Goal: Task Accomplishment & Management: Use online tool/utility

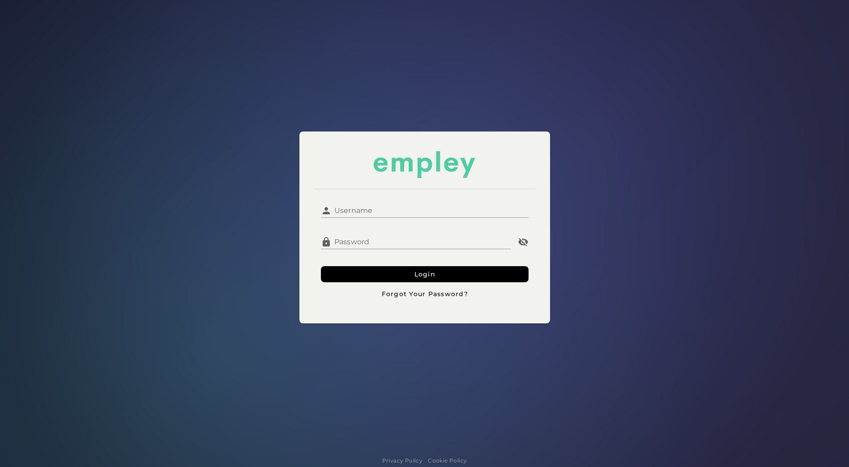
type input "*****"
click at [364, 208] on input "*****" at bounding box center [430, 206] width 197 height 21
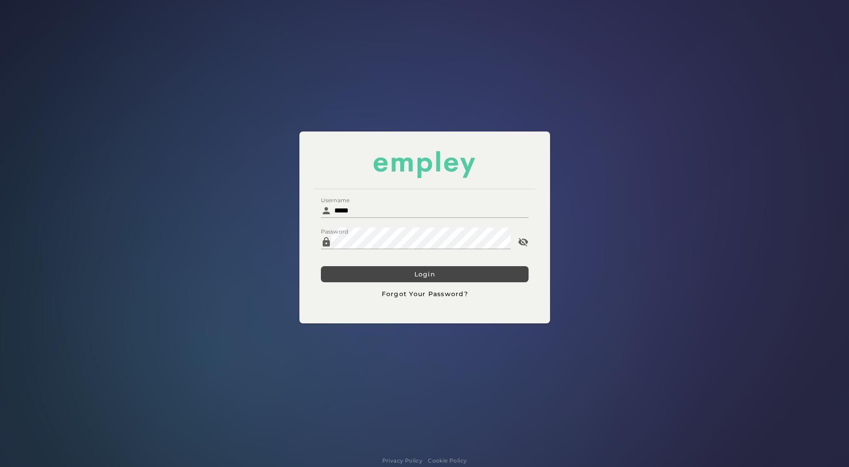
click at [501, 275] on button "Login" at bounding box center [425, 274] width 208 height 16
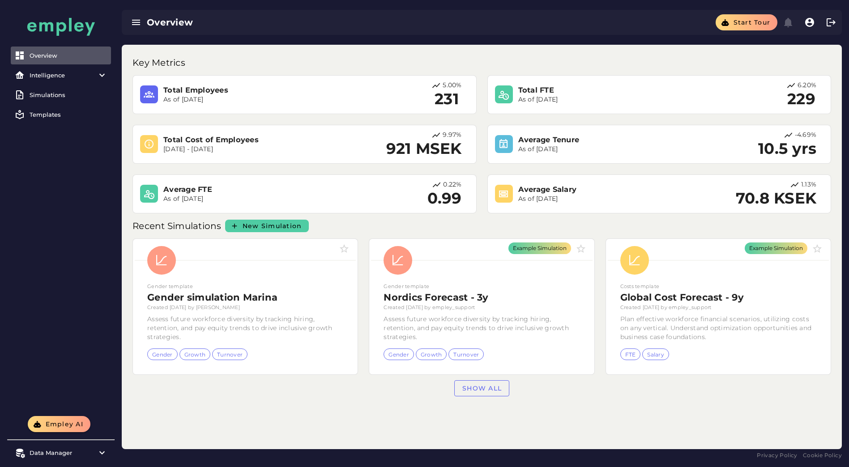
click at [297, 418] on div "Key Metrics Total Employees As of [DATE] 5.00% 231 Total FTE As of [DATE] 6.20%…" at bounding box center [482, 247] width 720 height 405
click at [102, 75] on icon at bounding box center [102, 75] width 11 height 11
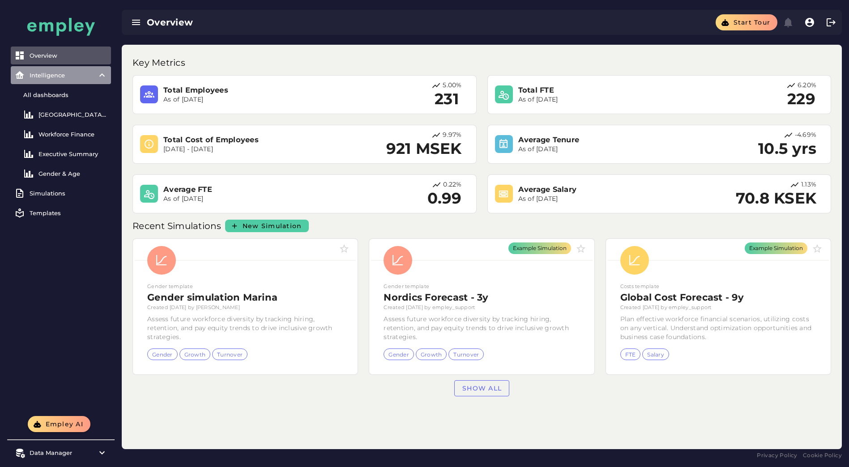
click at [102, 75] on icon at bounding box center [102, 75] width 11 height 11
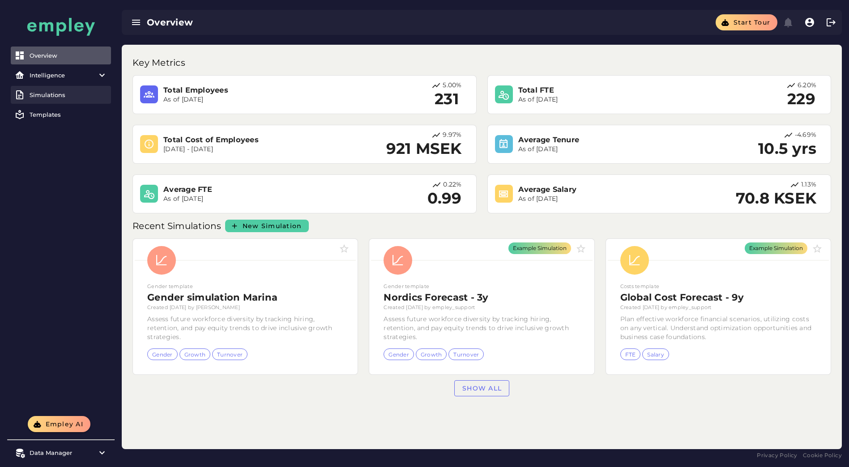
click at [54, 96] on div "Simulations" at bounding box center [69, 94] width 78 height 7
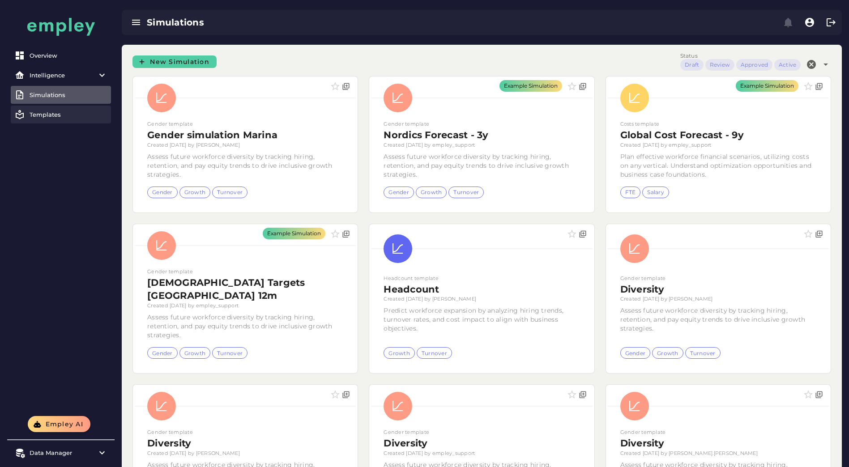
click at [55, 115] on div "Templates" at bounding box center [69, 114] width 78 height 7
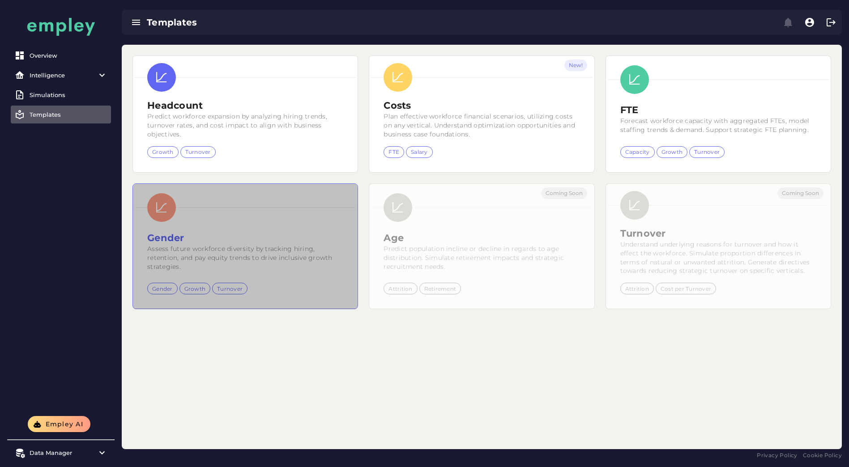
click at [160, 290] on div "Gender" at bounding box center [162, 289] width 21 height 8
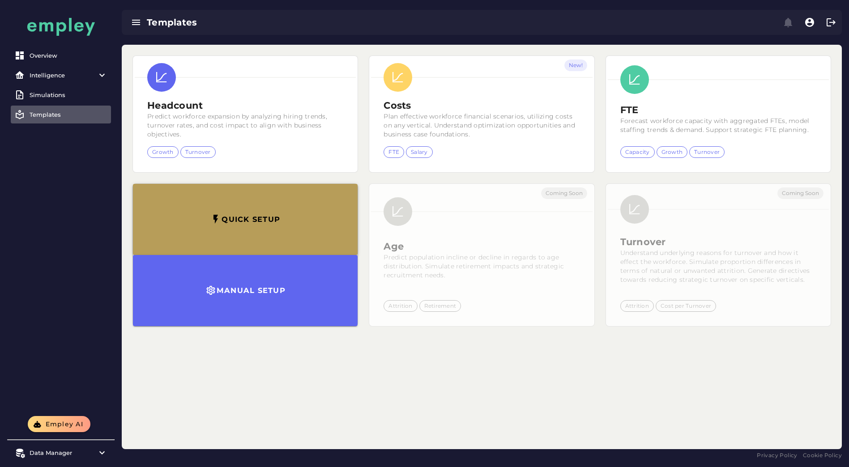
click at [211, 222] on icon "button" at bounding box center [215, 219] width 11 height 11
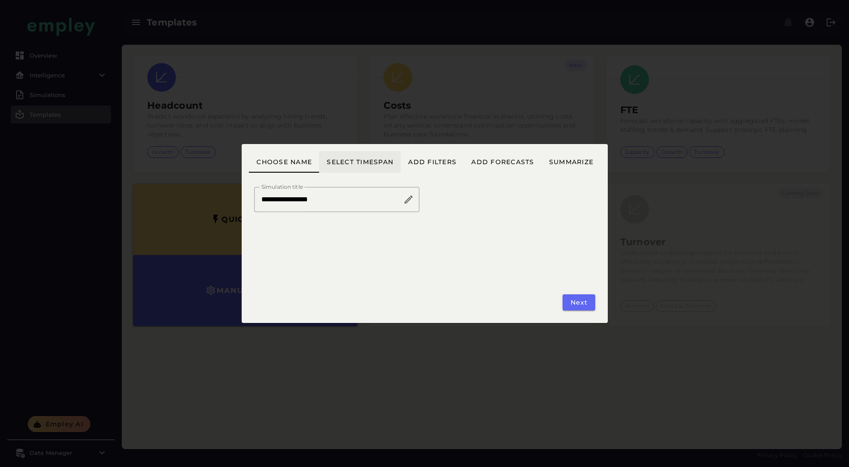
click at [375, 160] on span "Select timespan" at bounding box center [359, 162] width 67 height 8
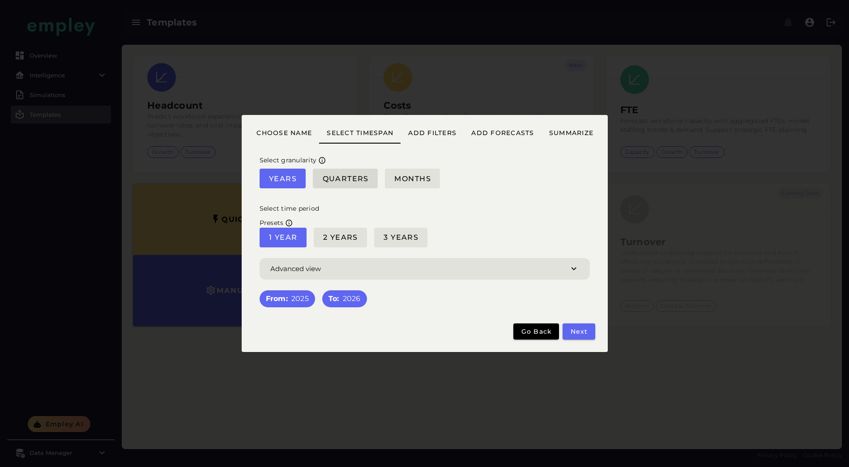
click at [346, 178] on span "Quarters" at bounding box center [345, 179] width 47 height 9
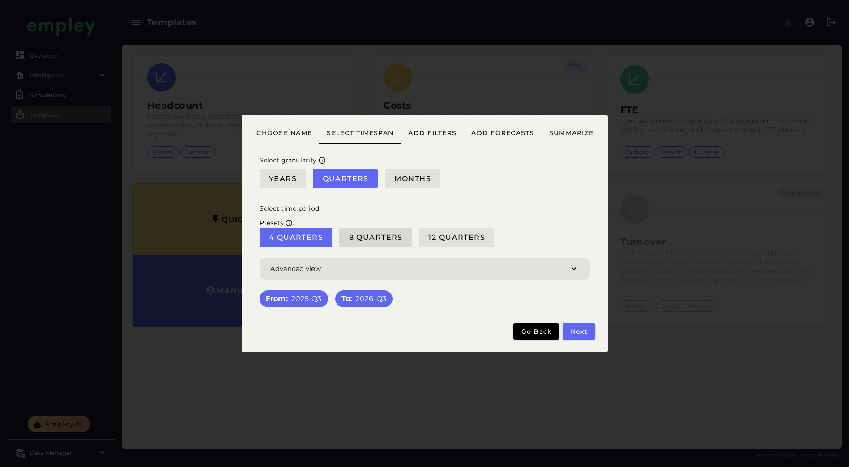
click at [393, 235] on span "8 Quarters" at bounding box center [375, 237] width 55 height 9
click at [307, 299] on div "From: 2025-Q3" at bounding box center [294, 299] width 56 height 10
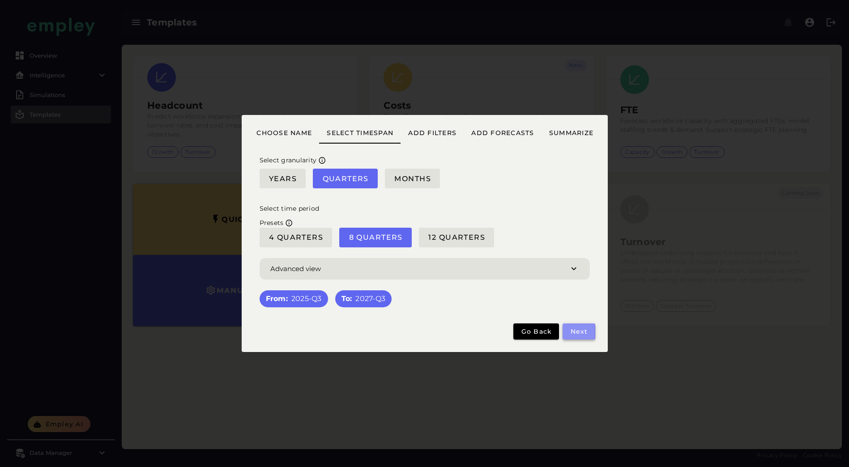
click at [577, 330] on span "Next" at bounding box center [579, 332] width 18 height 8
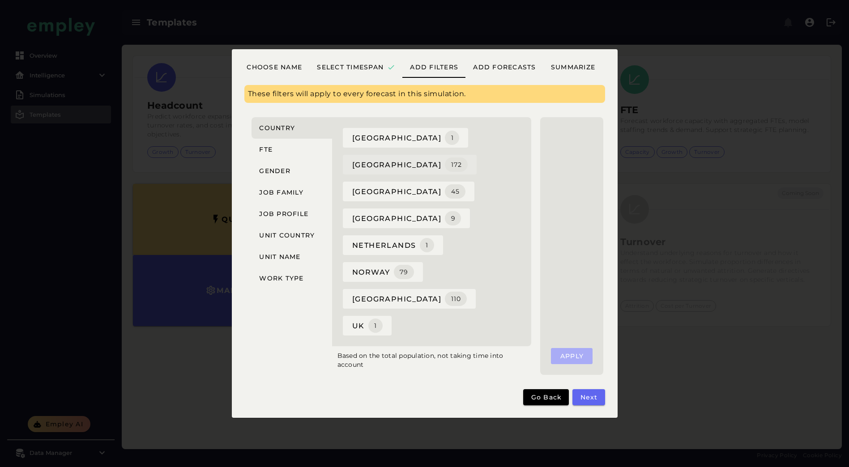
click at [373, 172] on span "denmark 172" at bounding box center [410, 165] width 116 height 14
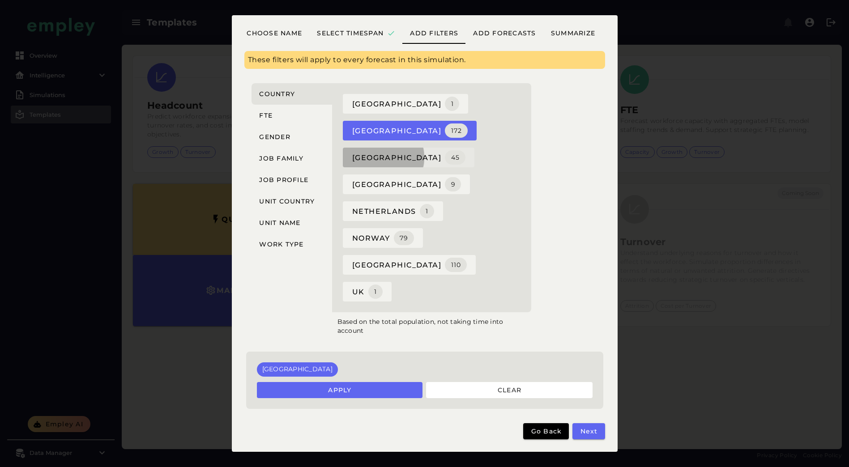
click at [371, 165] on span "finland 45" at bounding box center [409, 157] width 114 height 14
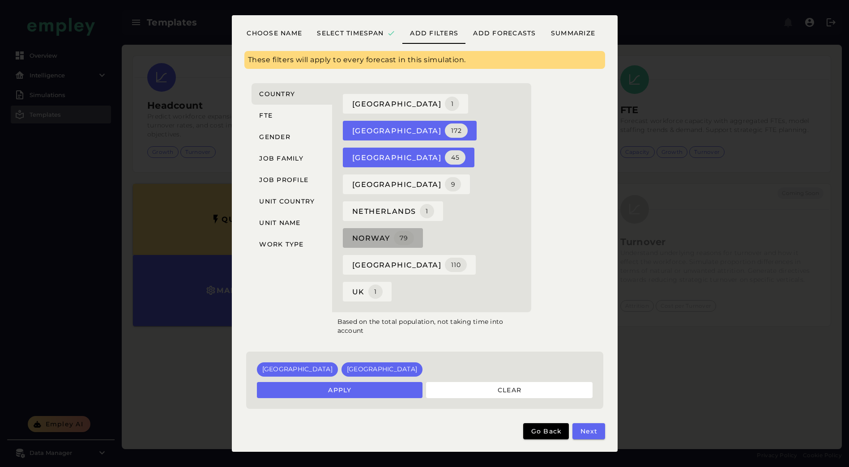
click at [373, 239] on span "norway 79" at bounding box center [383, 238] width 62 height 14
click at [466, 258] on span "sweden 110" at bounding box center [409, 265] width 115 height 14
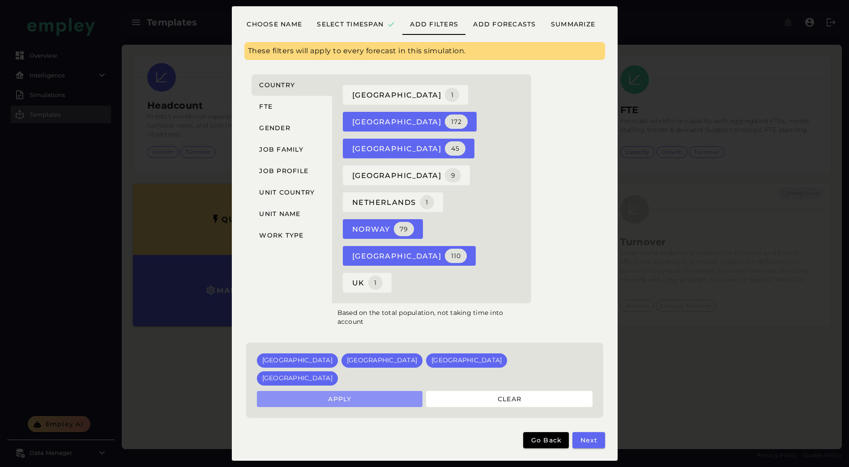
click at [338, 395] on span "Apply" at bounding box center [340, 399] width 24 height 8
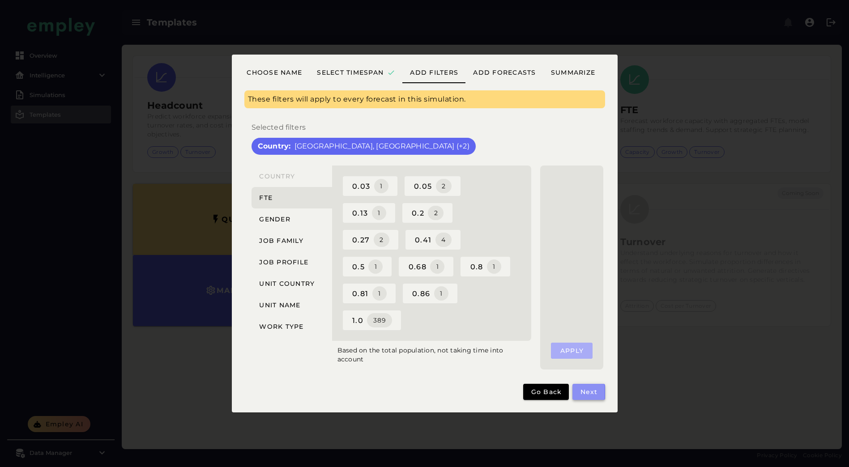
click at [593, 393] on span "Next" at bounding box center [589, 392] width 18 height 8
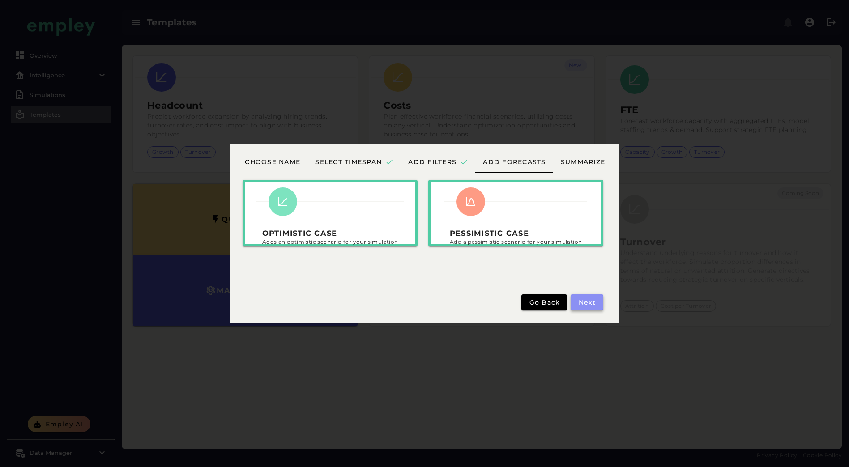
click at [582, 304] on span "Next" at bounding box center [587, 302] width 18 height 8
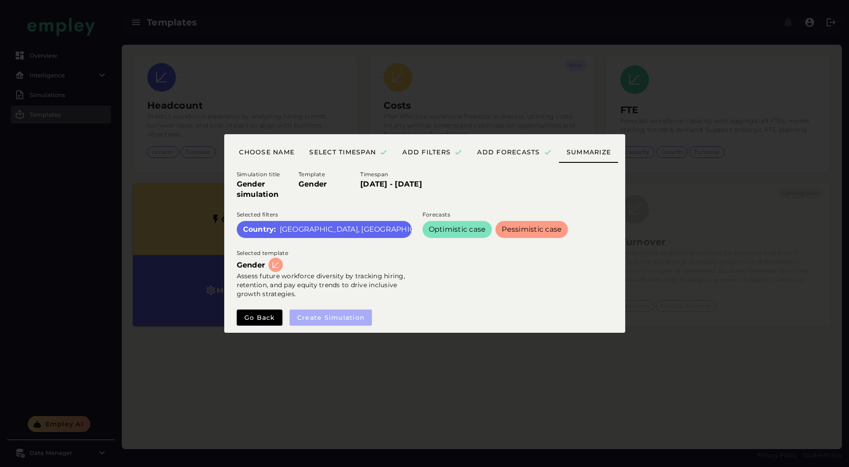
click at [330, 317] on div "Create simulation" at bounding box center [331, 318] width 83 height 16
click at [485, 292] on div "Selected template Gender Assess future workforce diversity by tracking hiring, …" at bounding box center [416, 273] width 371 height 61
click at [254, 319] on span "Go back" at bounding box center [259, 318] width 31 height 8
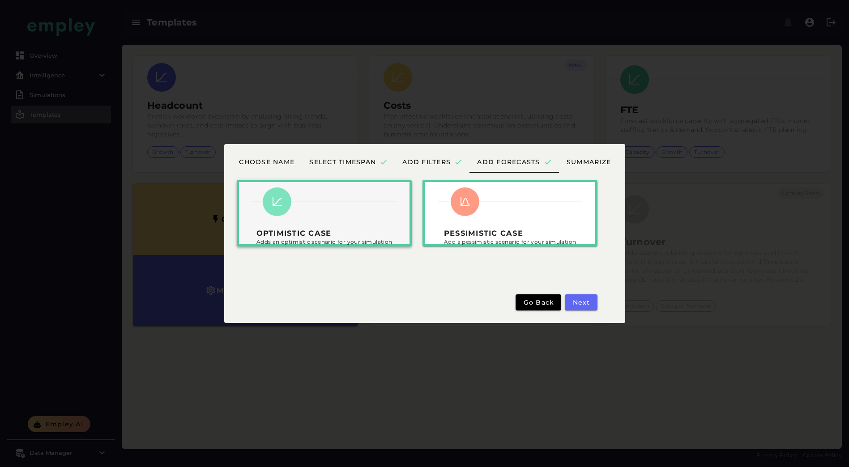
click at [316, 224] on div "Optimistic case Adds an optimistic scenario for your simulation" at bounding box center [323, 217] width 147 height 70
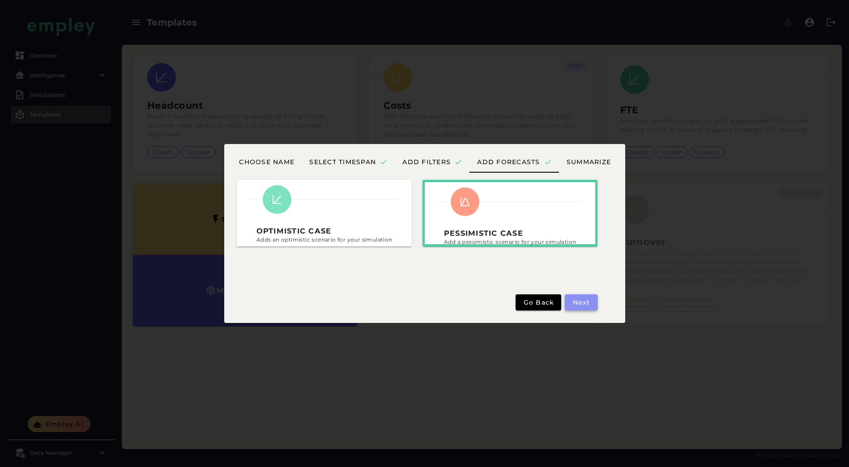
click at [575, 301] on span "Next" at bounding box center [581, 302] width 18 height 8
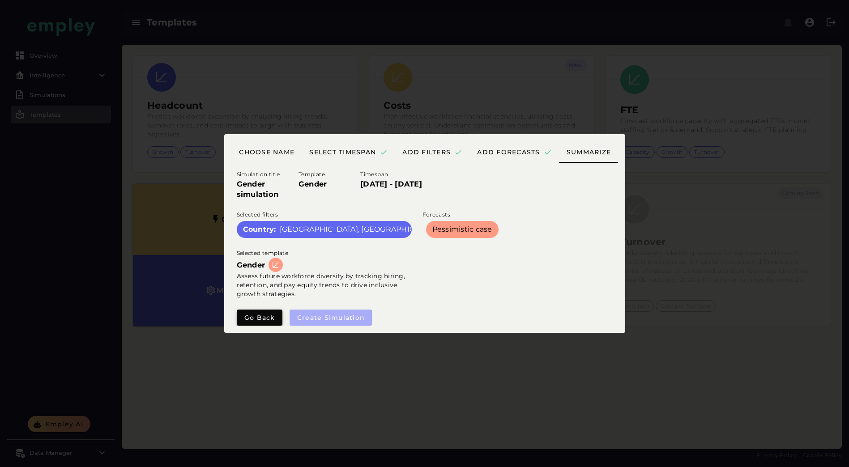
click at [265, 317] on span "Go back" at bounding box center [259, 318] width 31 height 8
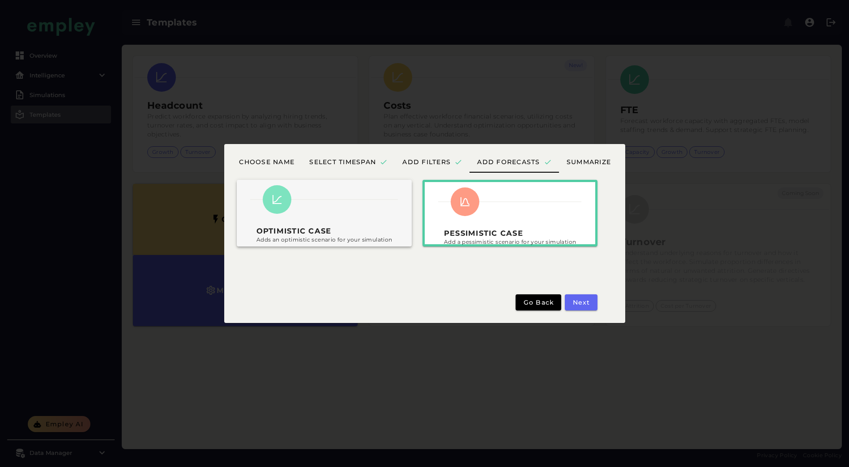
click at [311, 228] on h3 "Optimistic case" at bounding box center [324, 230] width 136 height 9
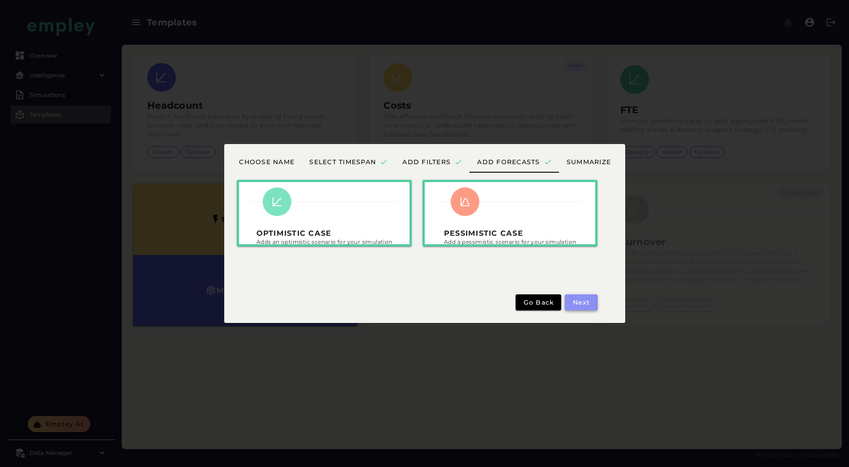
click at [576, 304] on span "Next" at bounding box center [581, 302] width 18 height 8
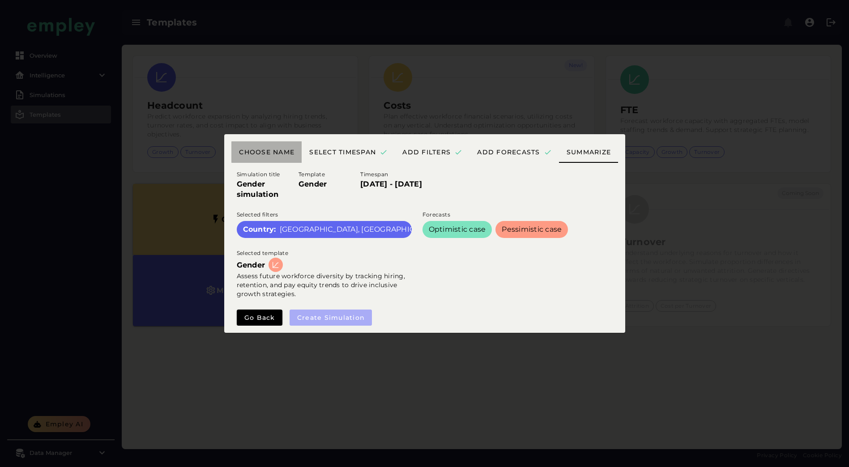
click at [258, 154] on span "Choose name" at bounding box center [267, 152] width 56 height 8
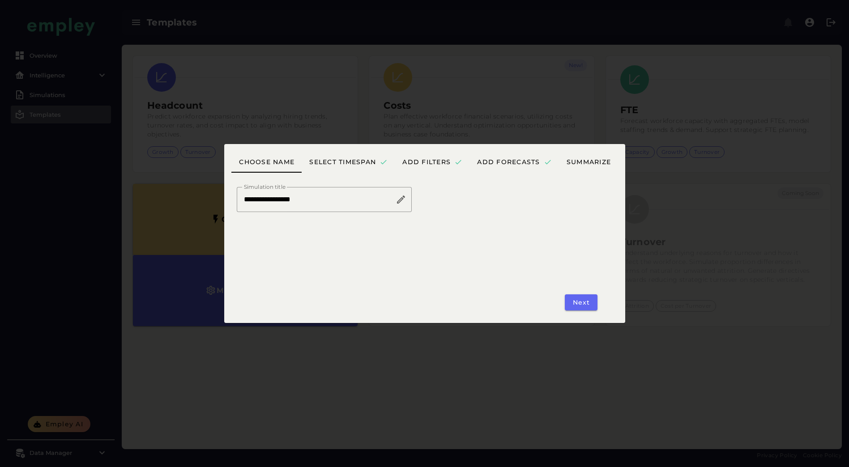
click at [331, 205] on input "**********" at bounding box center [316, 199] width 159 height 25
type input "**********"
click at [582, 310] on button "Next" at bounding box center [581, 302] width 32 height 16
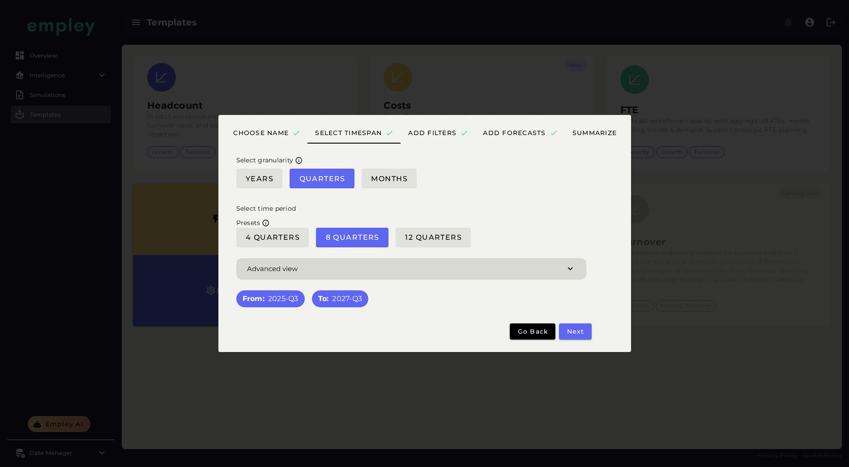
click at [570, 268] on icon "button" at bounding box center [570, 269] width 10 height 10
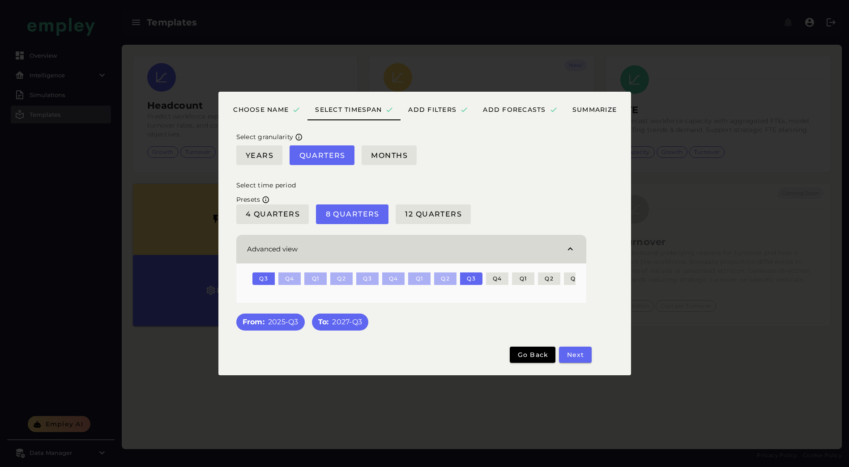
click at [571, 246] on icon "button" at bounding box center [570, 249] width 10 height 10
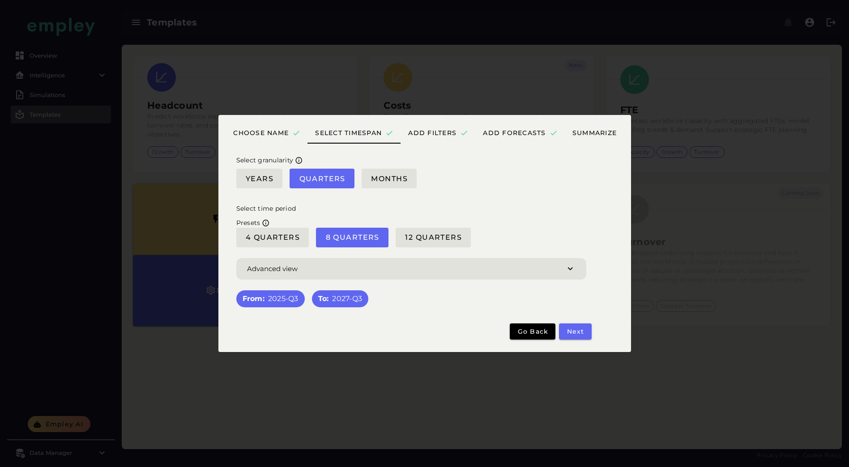
click at [268, 298] on div "From: 2025-Q3" at bounding box center [271, 299] width 56 height 10
click at [554, 328] on button "Go back" at bounding box center [533, 332] width 46 height 16
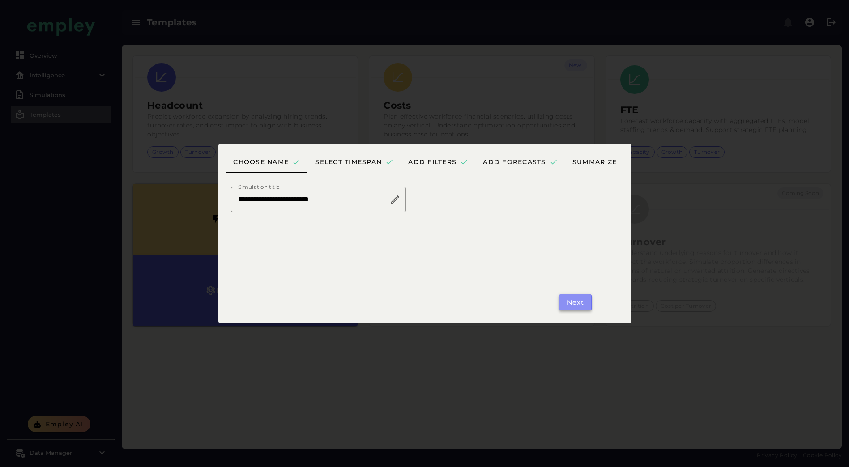
click at [578, 303] on span "Next" at bounding box center [575, 302] width 18 height 8
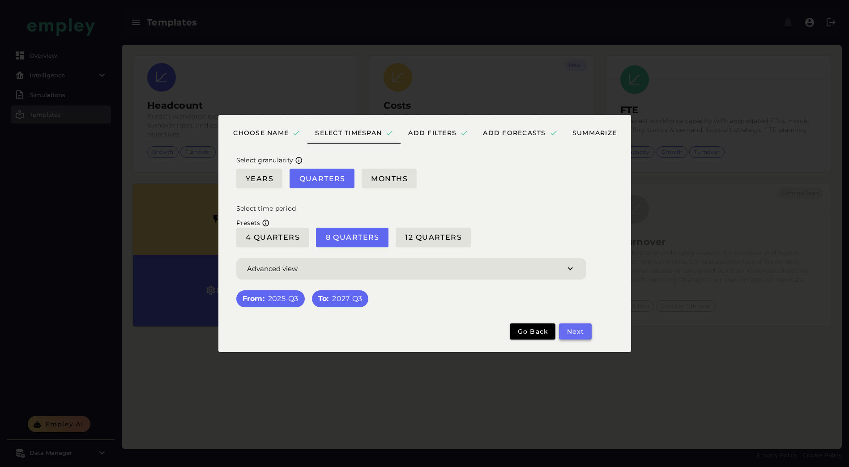
click at [580, 332] on span "Next" at bounding box center [575, 332] width 18 height 8
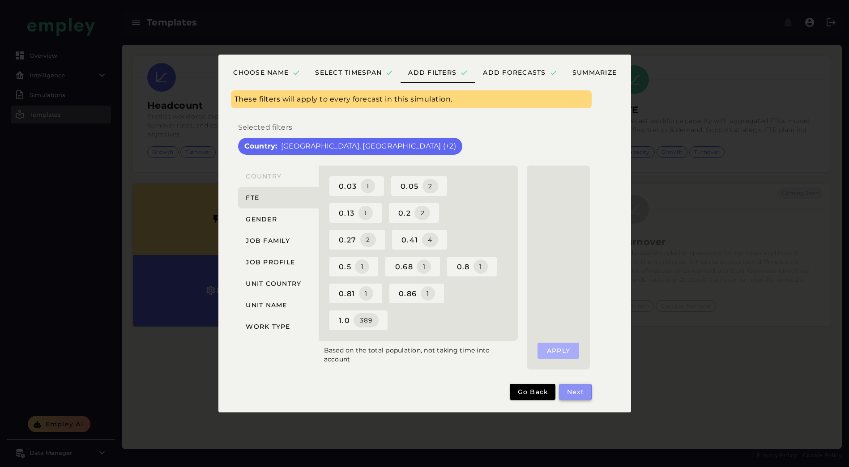
click at [582, 389] on span "Next" at bounding box center [575, 392] width 18 height 8
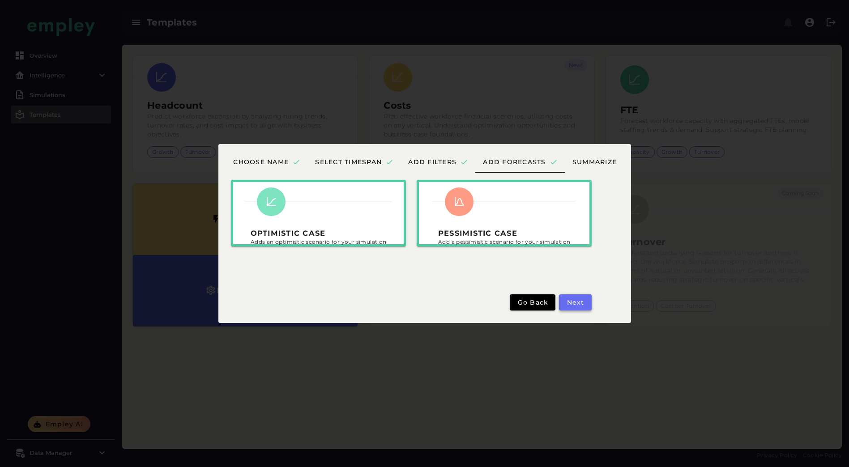
click at [572, 303] on span "Next" at bounding box center [575, 302] width 18 height 8
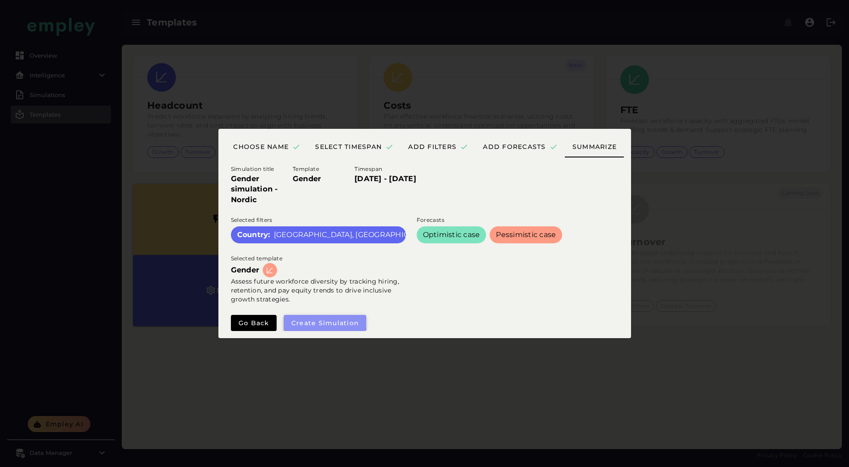
click at [322, 322] on span "Create simulation" at bounding box center [325, 323] width 68 height 8
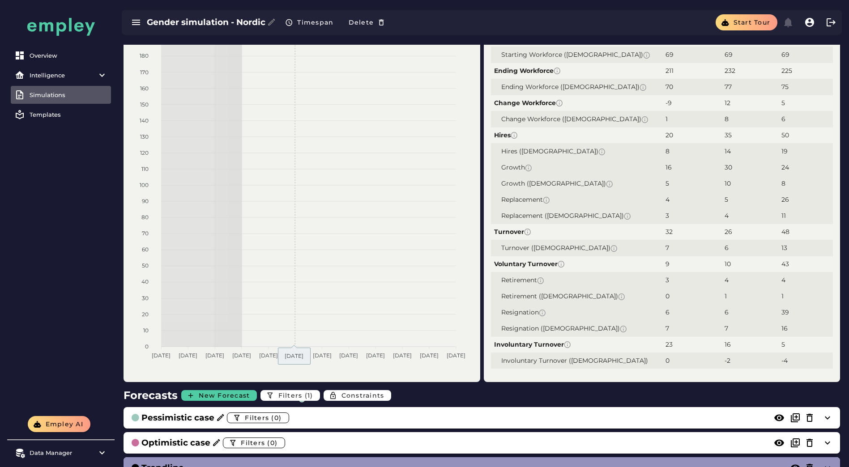
scroll to position [179, 0]
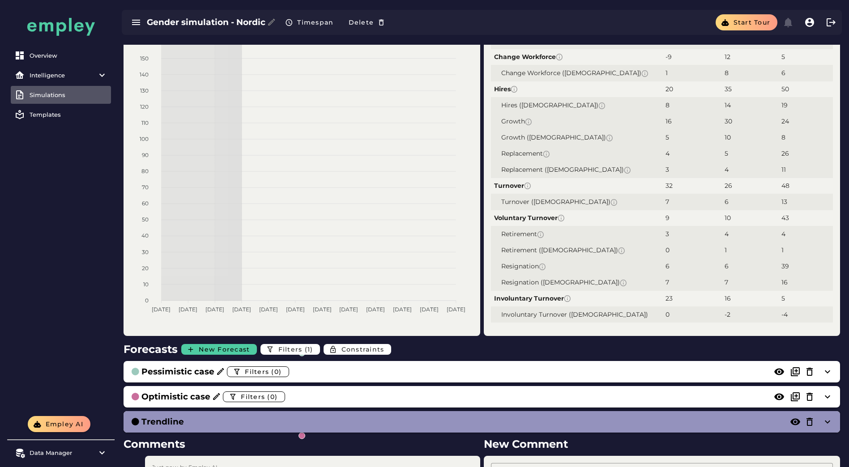
click at [167, 311] on tspan "[DATE]" at bounding box center [161, 309] width 19 height 7
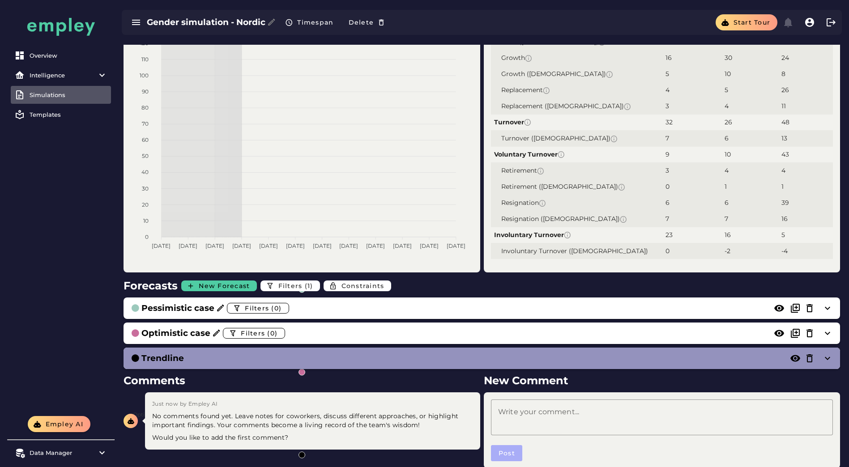
scroll to position [269, 0]
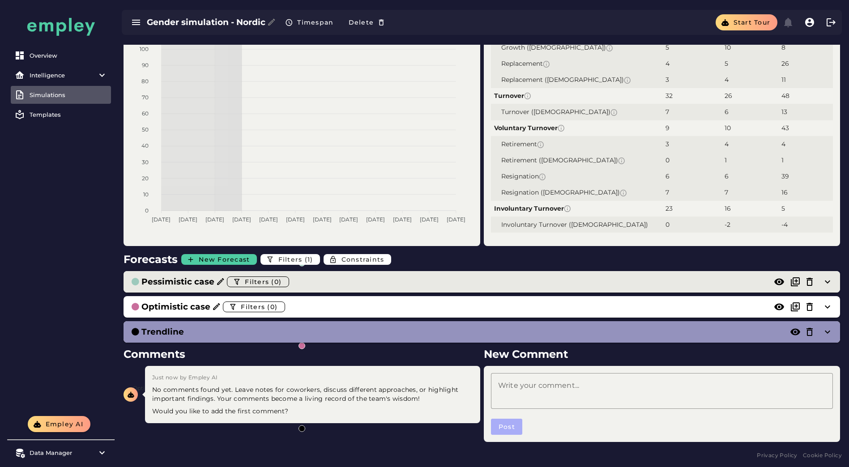
click at [194, 281] on h3 "Pessimistic case" at bounding box center [177, 282] width 73 height 13
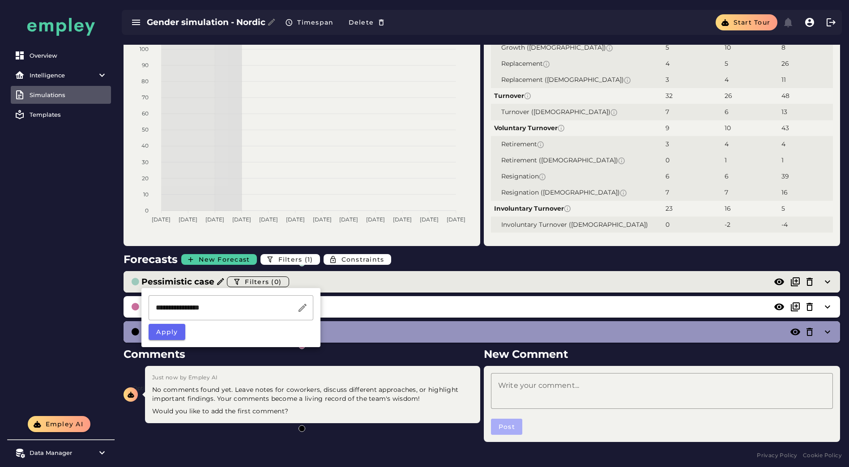
click at [320, 284] on div "Pessimistic case Filters (0)" at bounding box center [473, 282] width 684 height 14
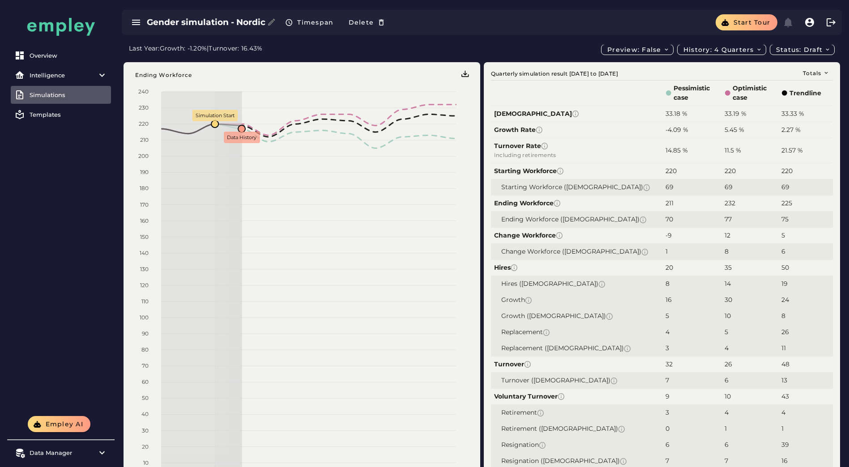
scroll to position [0, 0]
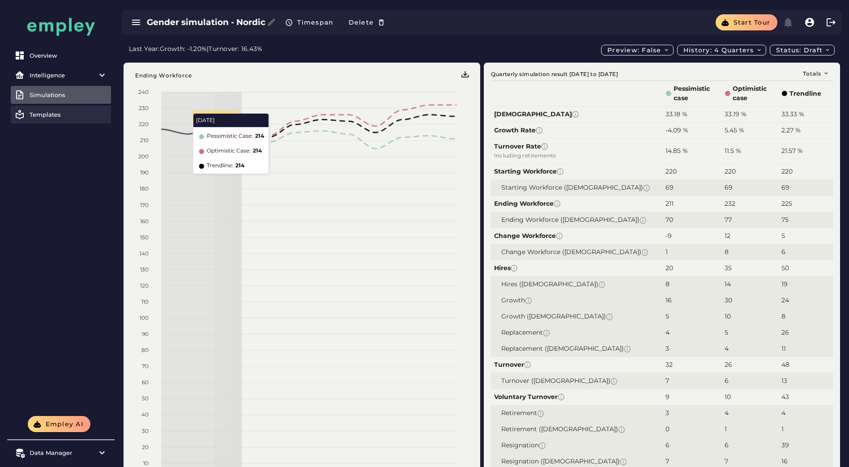
click at [42, 116] on div "Templates" at bounding box center [69, 114] width 78 height 7
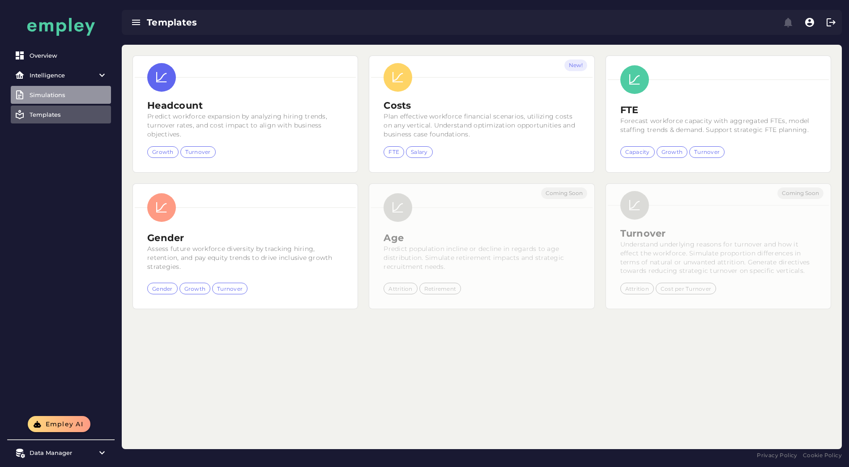
click at [49, 93] on div "Simulations" at bounding box center [69, 94] width 78 height 7
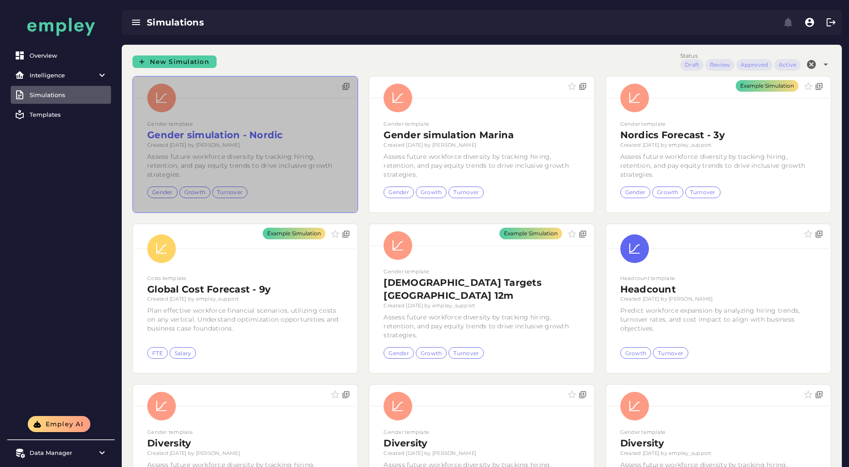
click at [290, 185] on div at bounding box center [245, 145] width 225 height 136
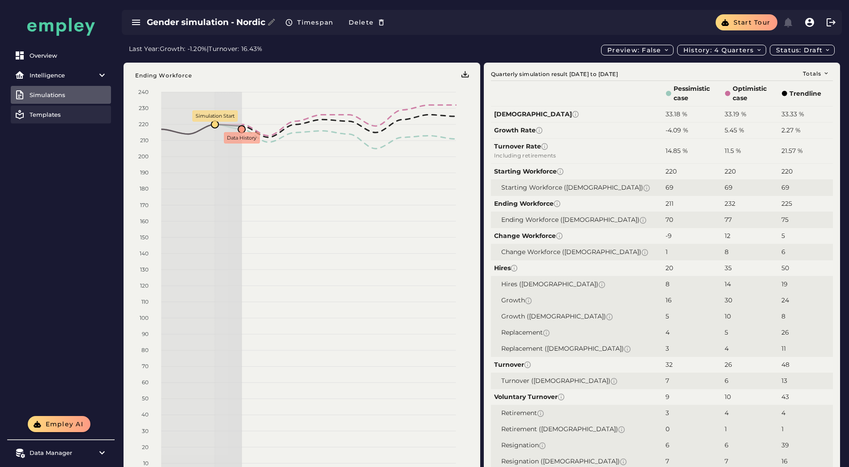
click at [57, 113] on div "Templates" at bounding box center [69, 114] width 78 height 7
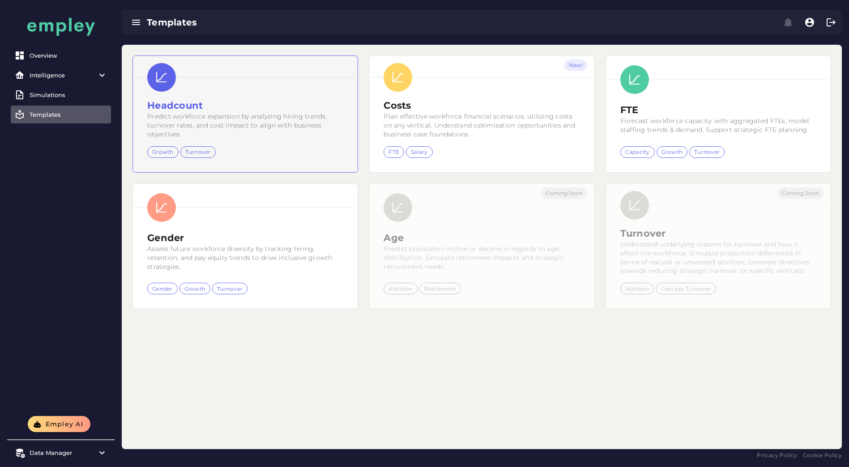
click at [281, 113] on small "Predict workforce expansion by analyzing hiring trends, turnover rates, and cos…" at bounding box center [237, 125] width 180 height 26
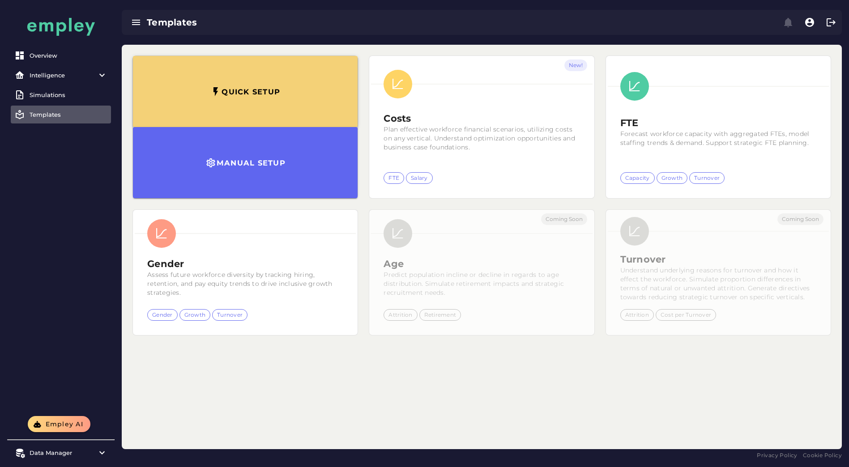
click at [240, 88] on h3 "Quick setup" at bounding box center [250, 91] width 59 height 9
